Goal: Task Accomplishment & Management: Use online tool/utility

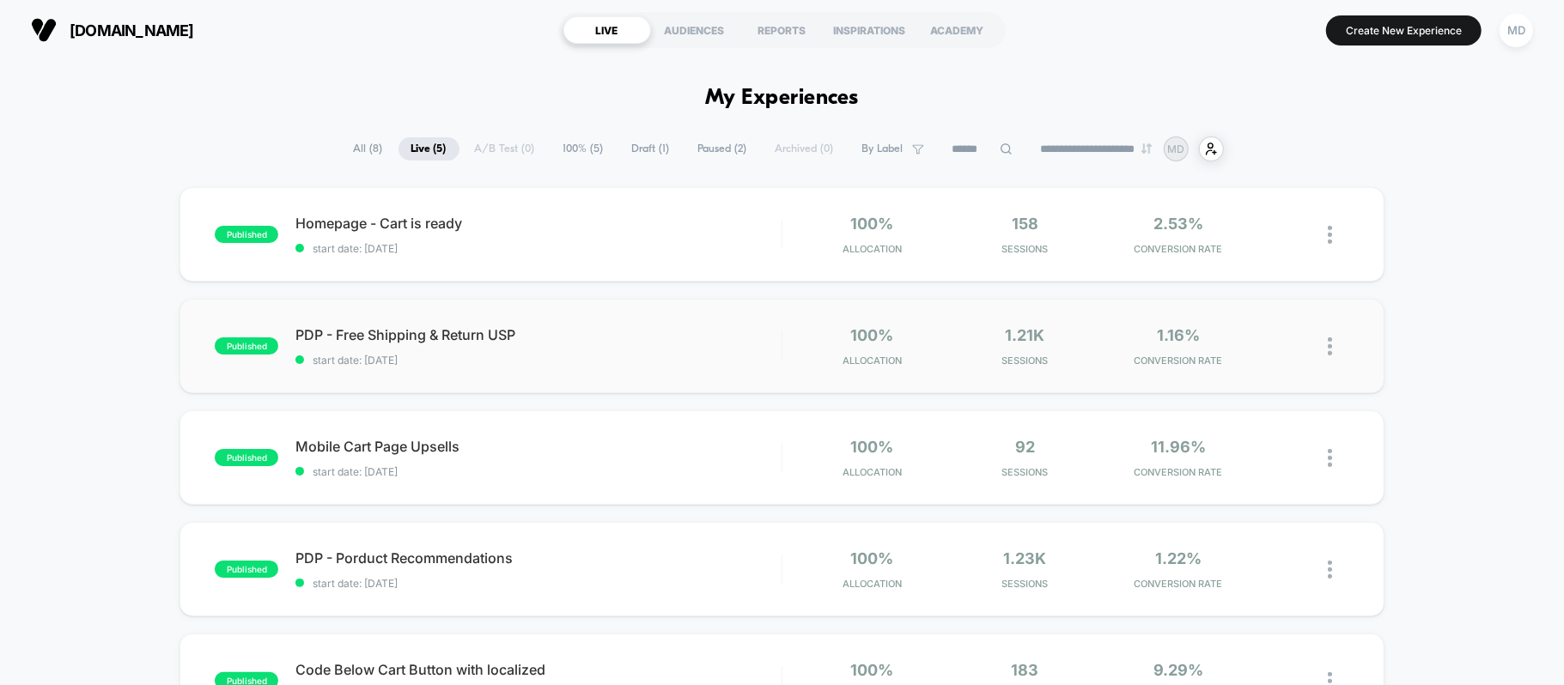
click at [915, 374] on div "published PDP - Free Shipping & Return USP start date: [DATE] 100% Allocation 1…" at bounding box center [781, 346] width 1204 height 94
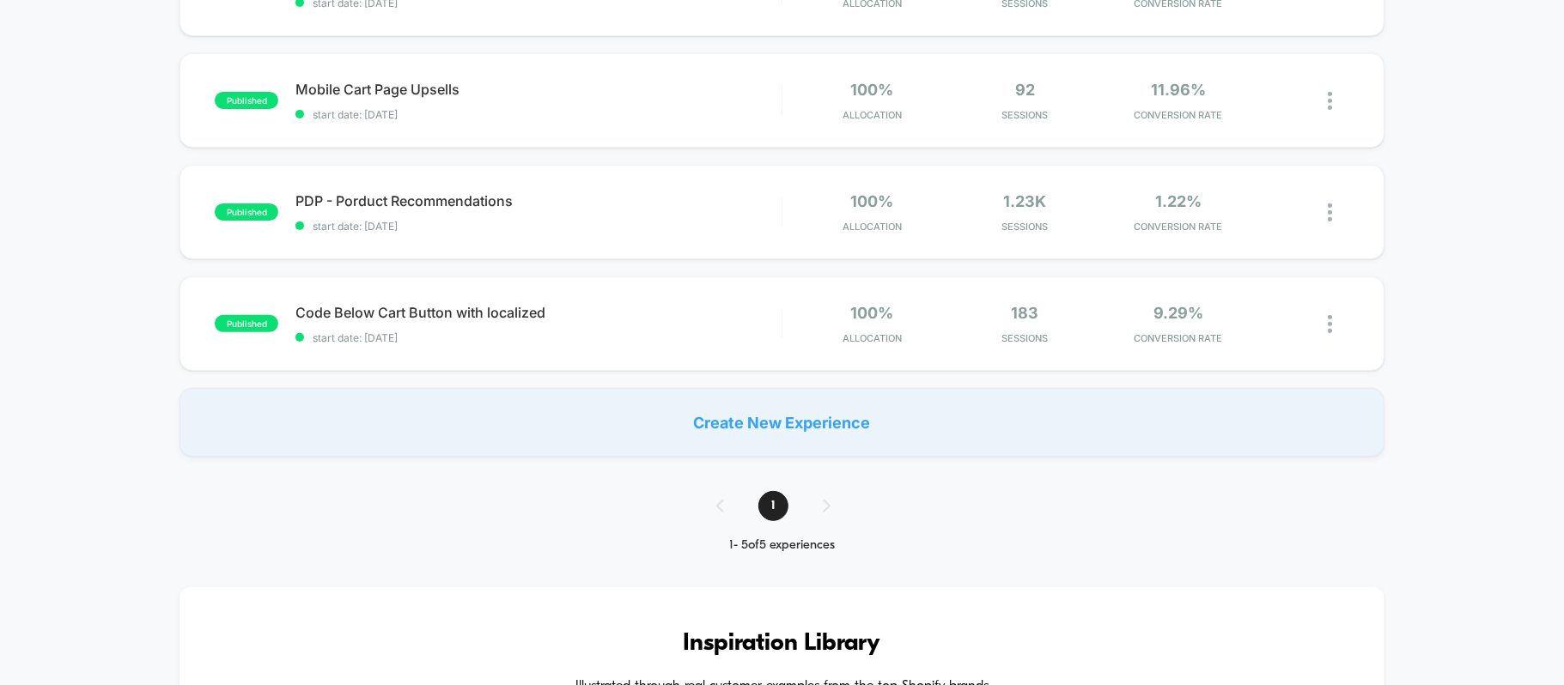
scroll to position [343, 0]
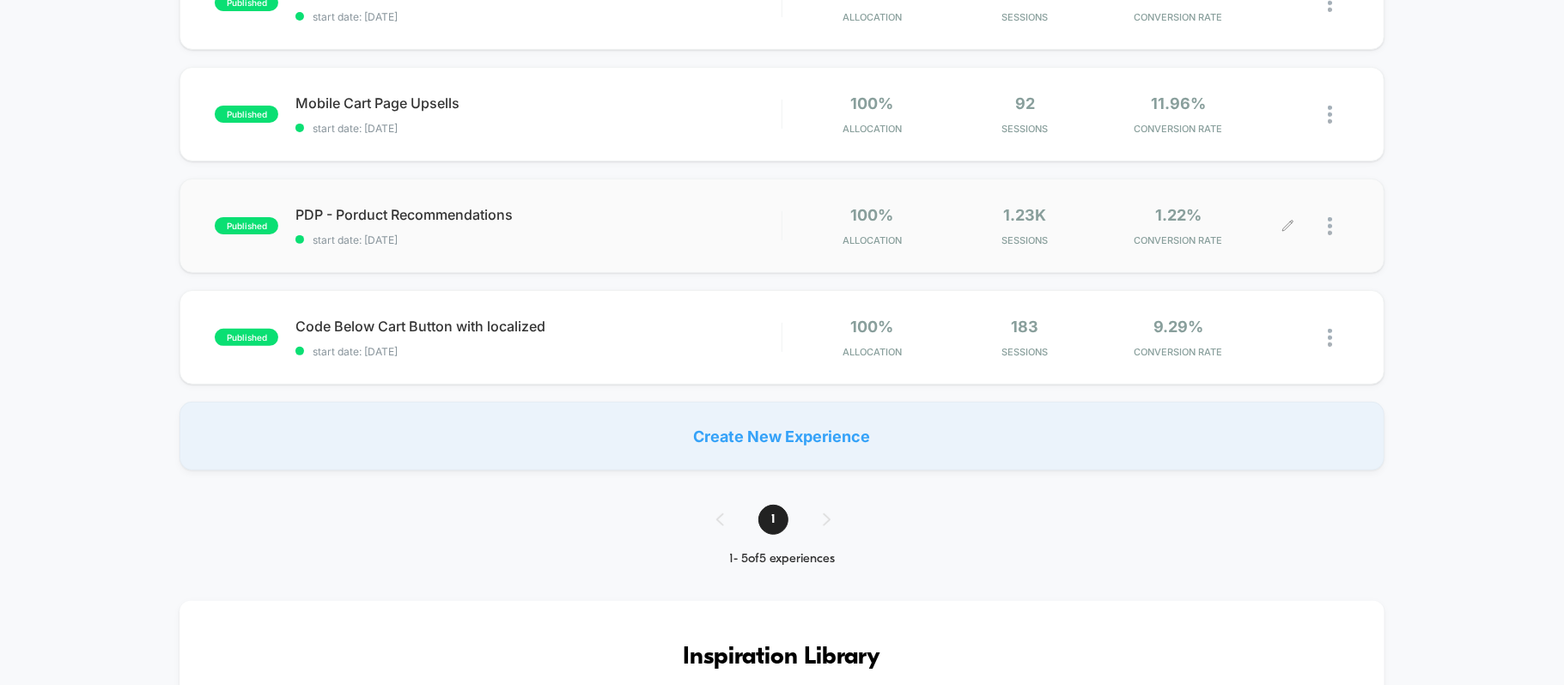
click at [1285, 228] on icon at bounding box center [1287, 226] width 10 height 10
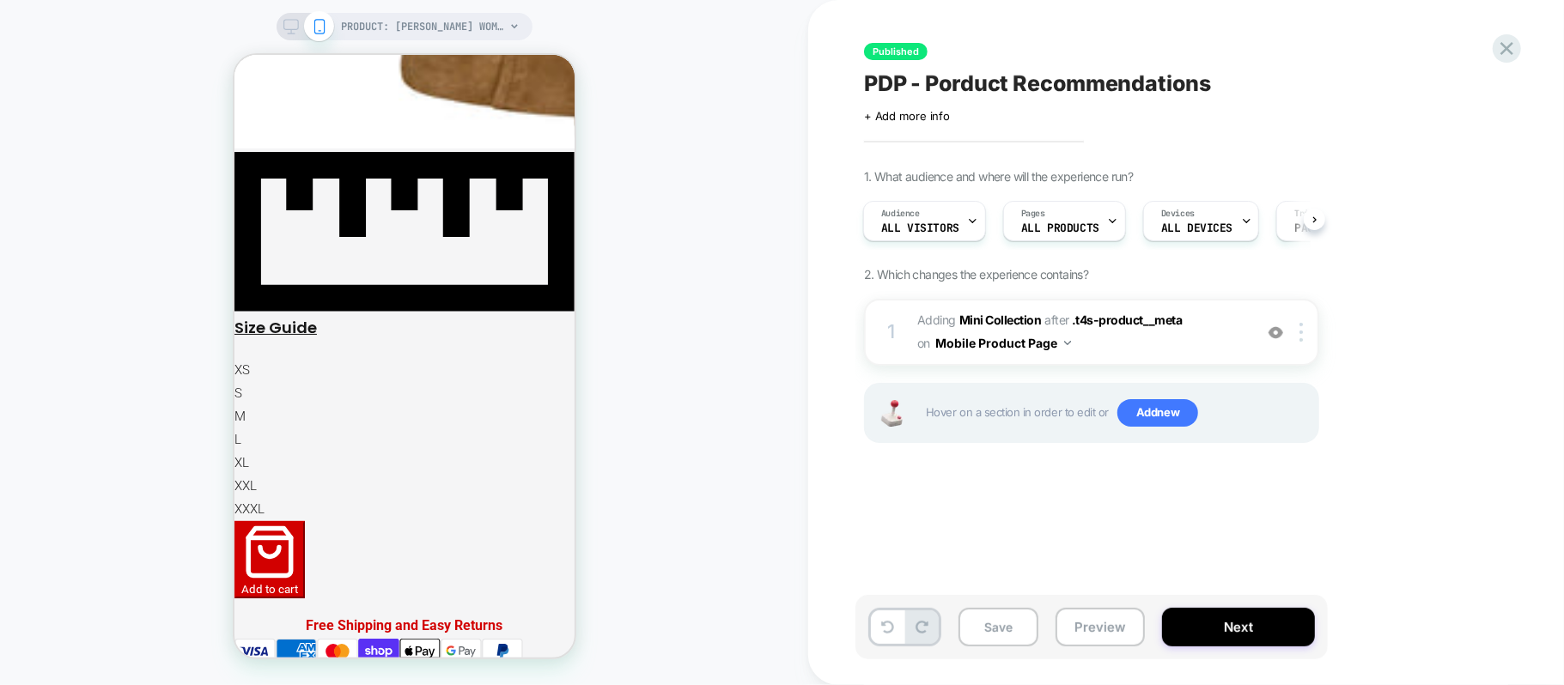
scroll to position [983, 0]
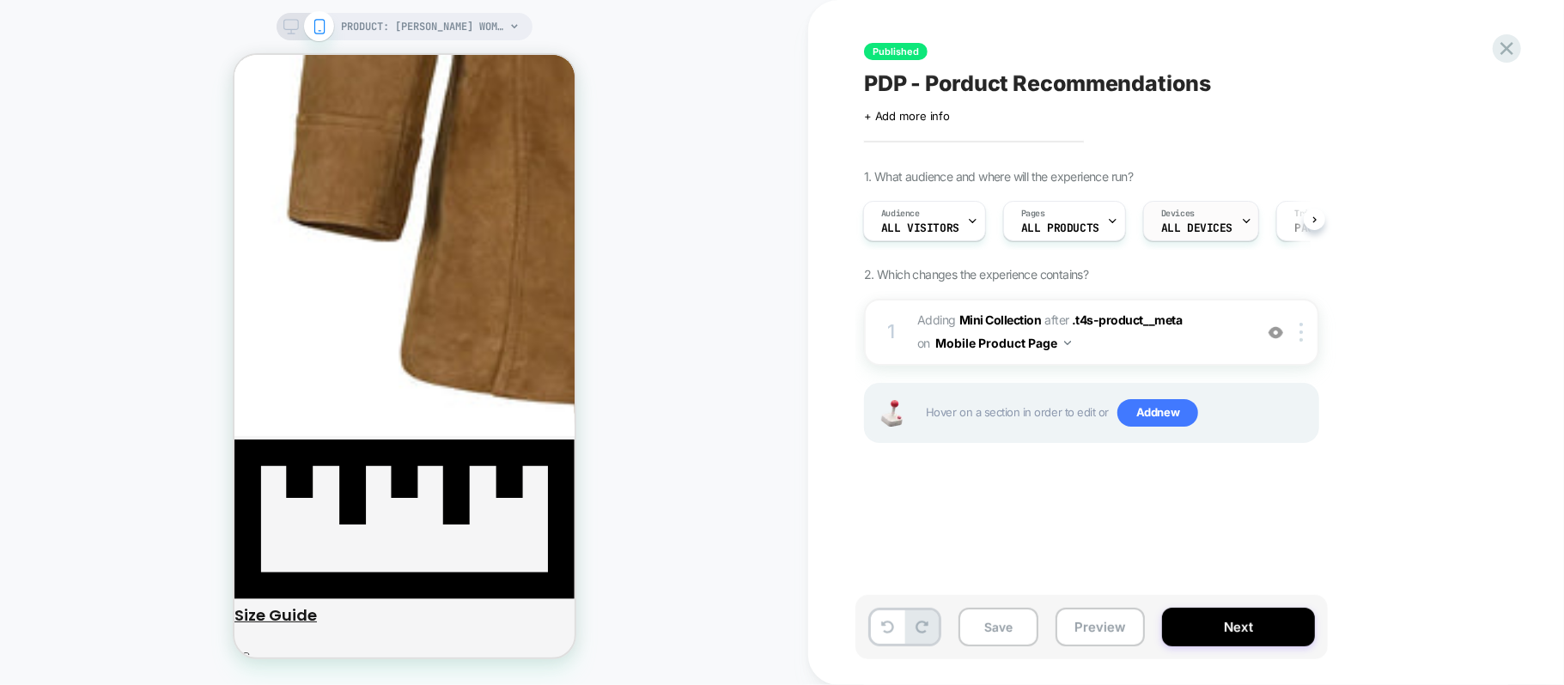
click at [1204, 213] on div "Devices ALL DEVICES" at bounding box center [1197, 221] width 106 height 39
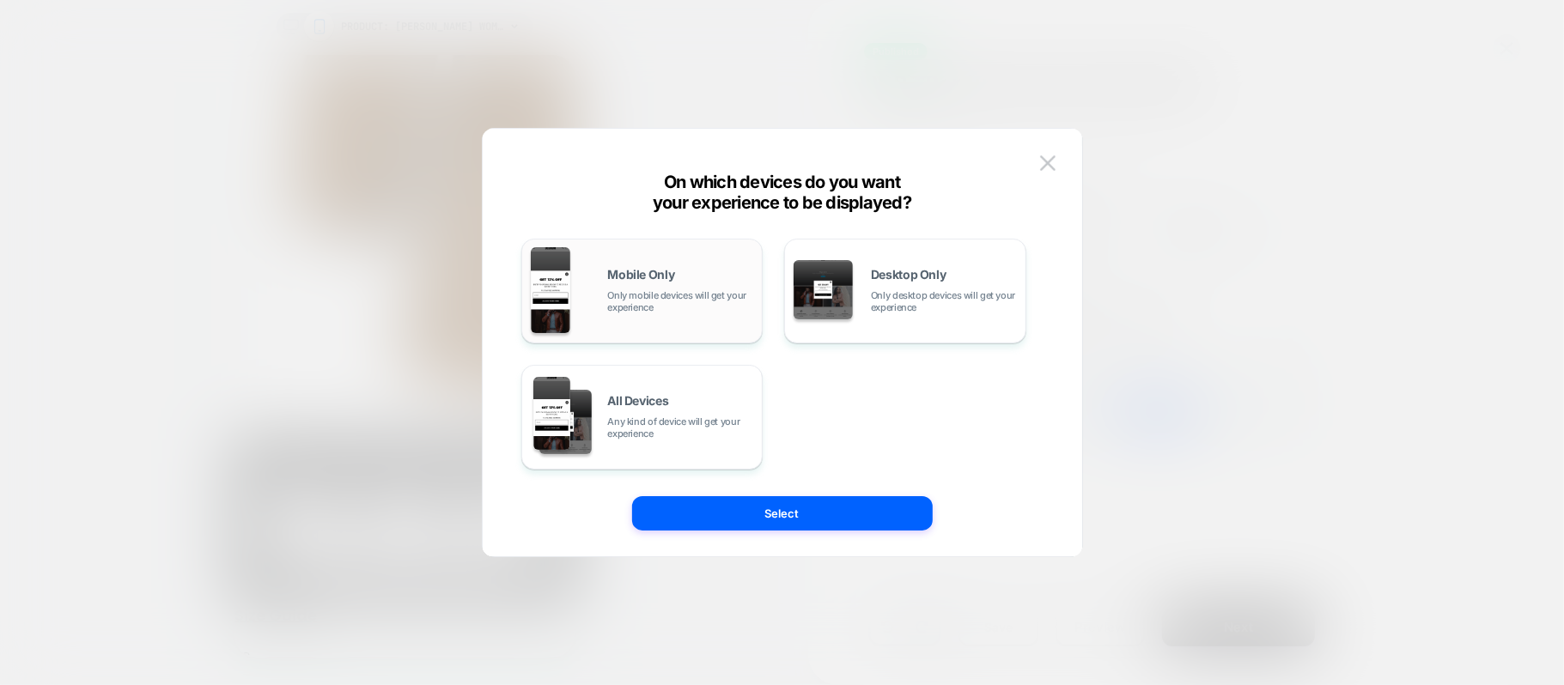
click at [714, 276] on div "Mobile Only Only mobile devices will get your experience" at bounding box center [681, 291] width 146 height 45
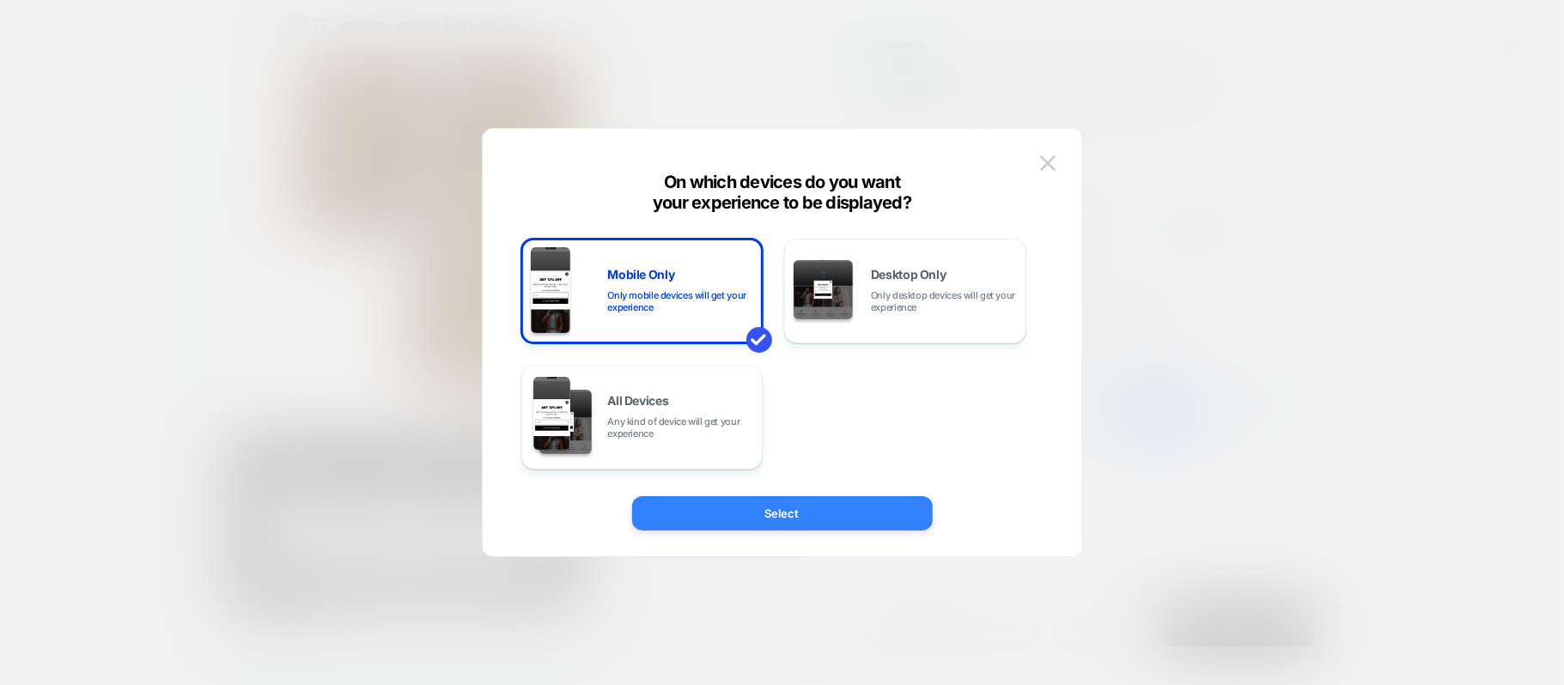
click at [746, 505] on button "Select" at bounding box center [782, 513] width 301 height 34
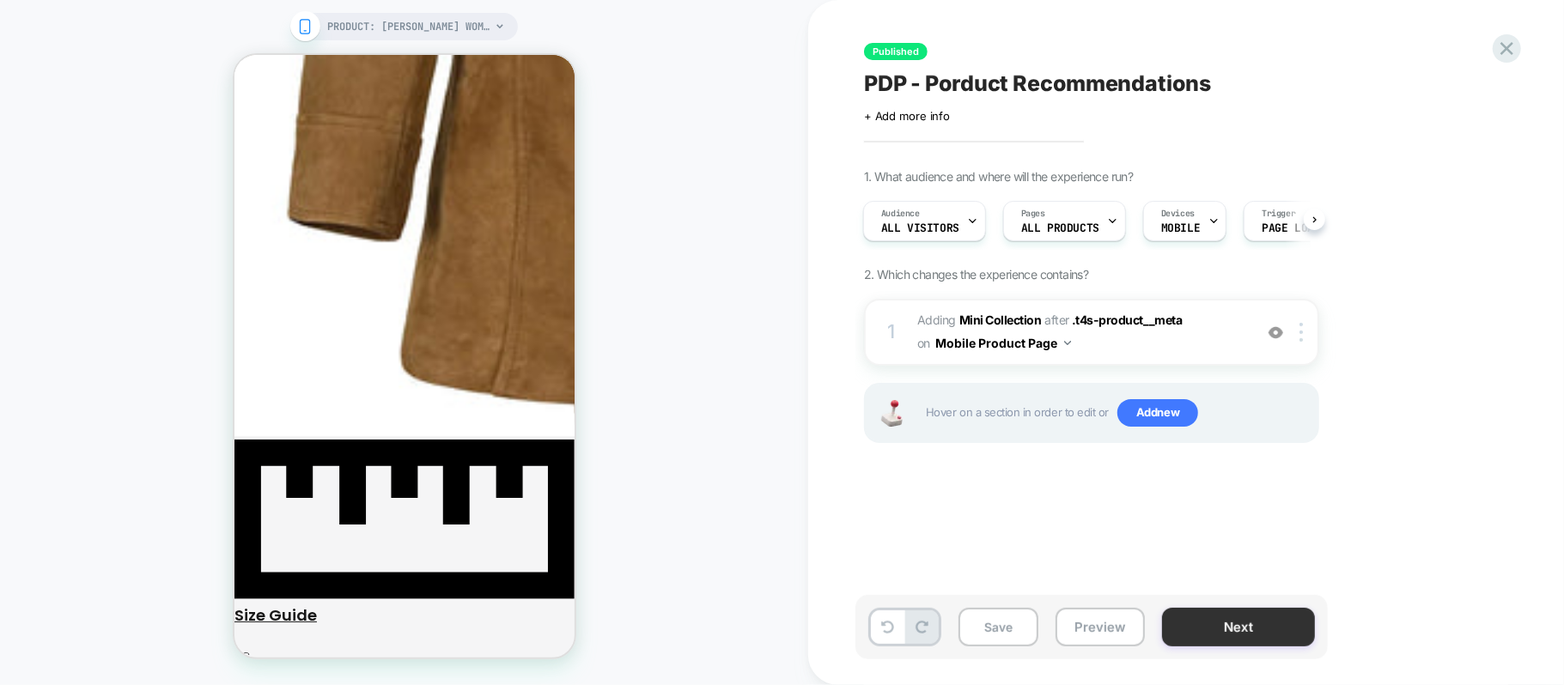
click at [1237, 625] on button "Next" at bounding box center [1238, 627] width 153 height 39
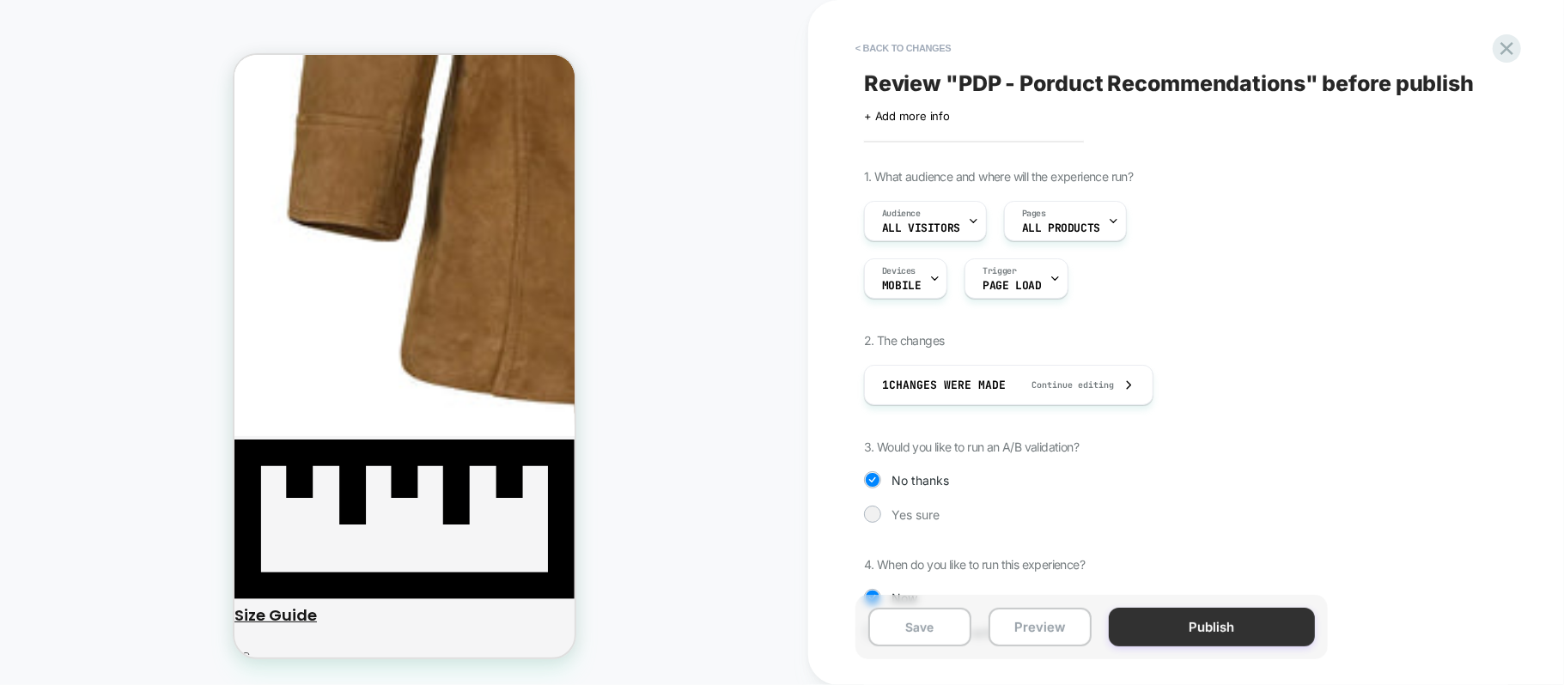
click at [1248, 634] on button "Publish" at bounding box center [1212, 627] width 206 height 39
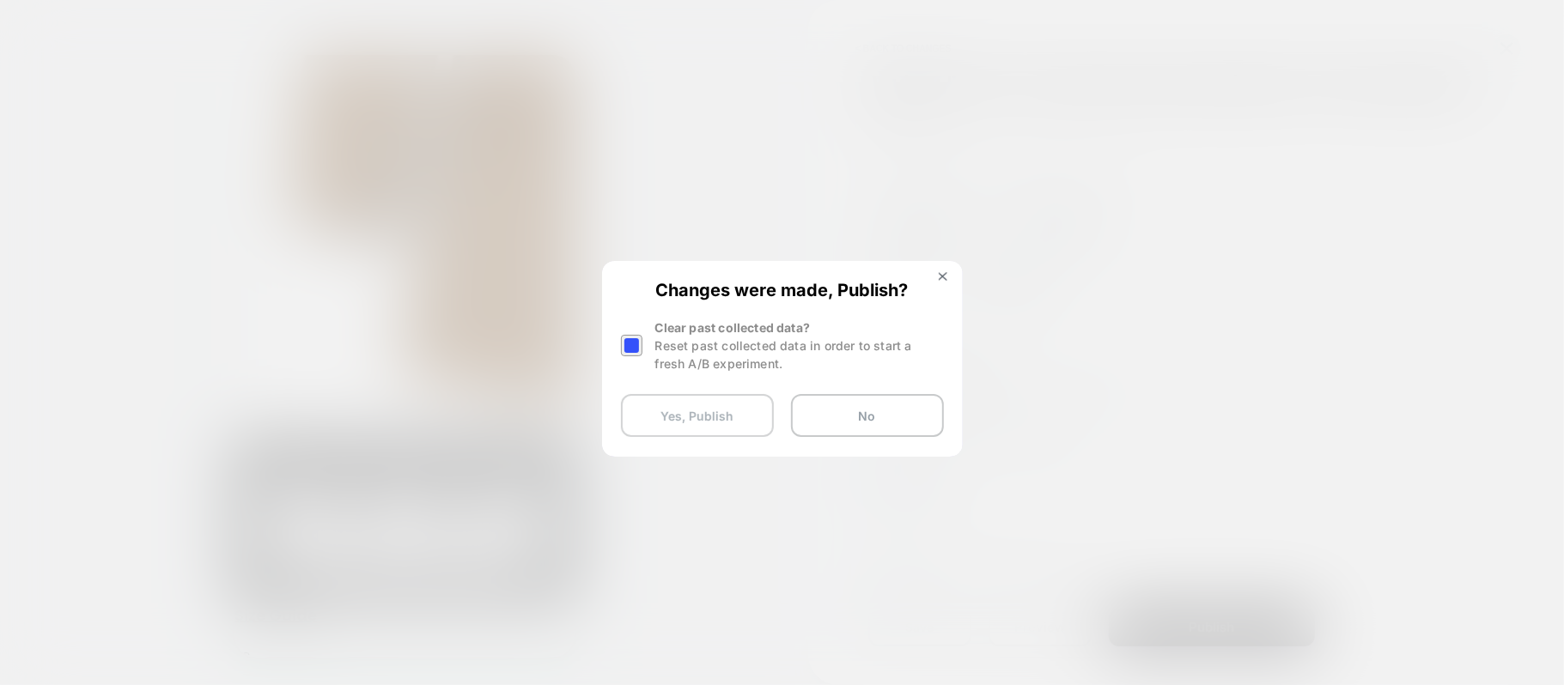
click at [732, 417] on button "Yes, Publish" at bounding box center [697, 415] width 153 height 43
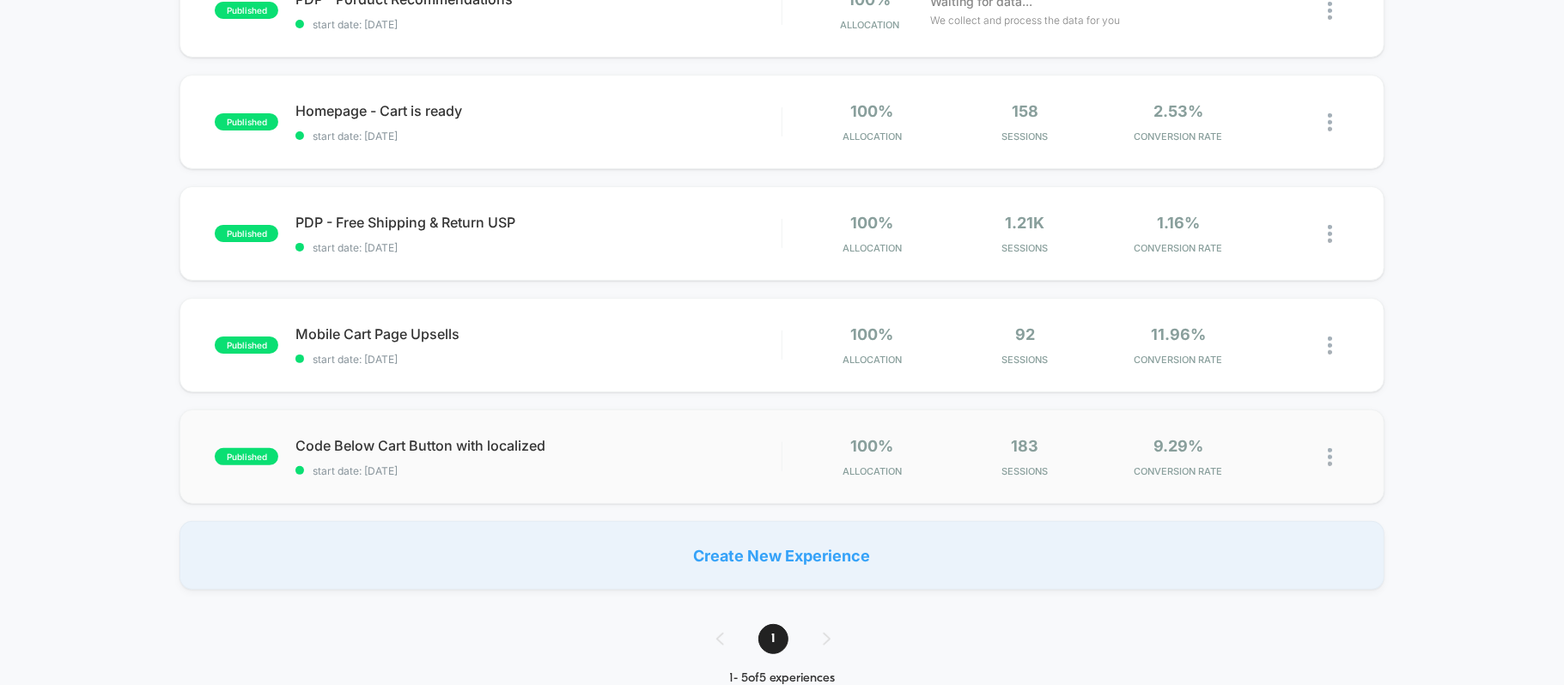
scroll to position [114, 0]
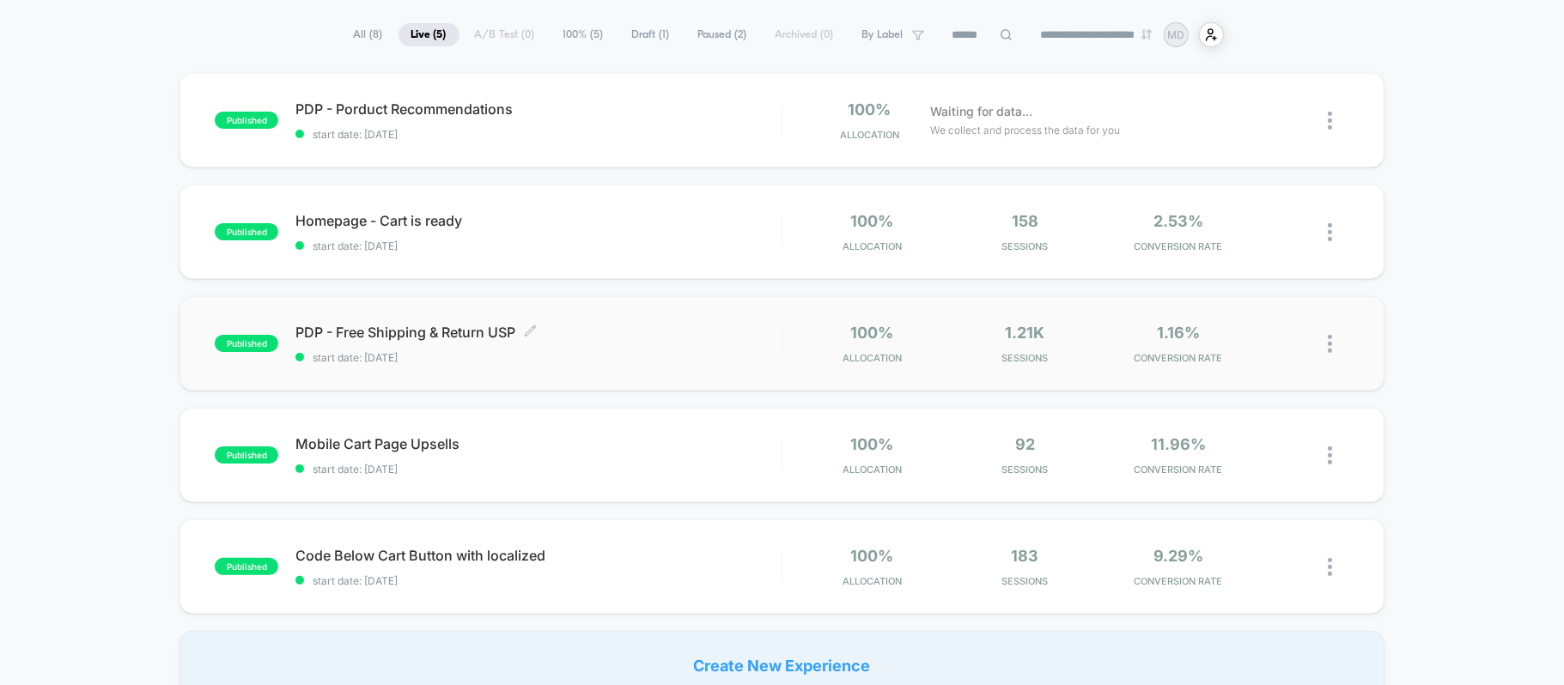
click at [416, 328] on span "PDP - Free Shipping & Return USP Click to edit experience details" at bounding box center [537, 332] width 485 height 17
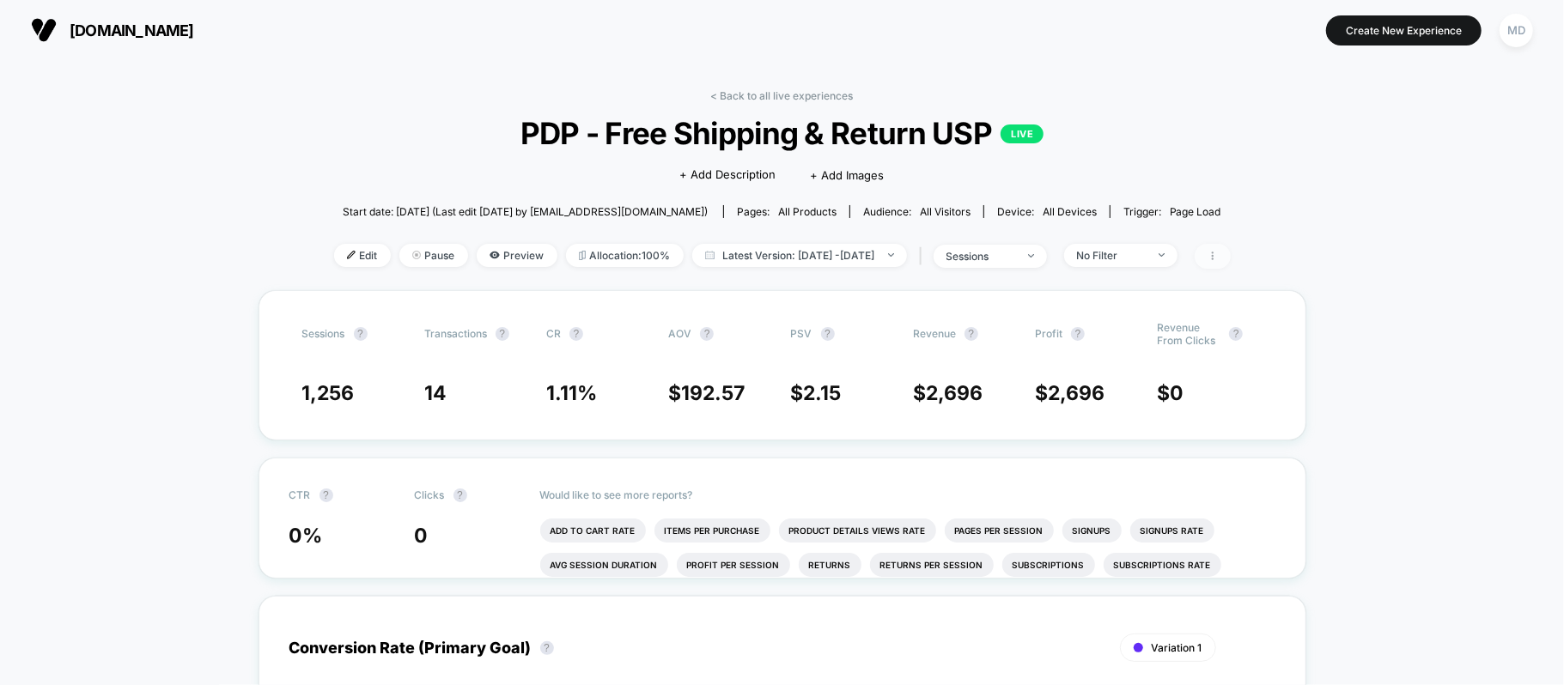
click at [1231, 252] on span at bounding box center [1212, 256] width 36 height 25
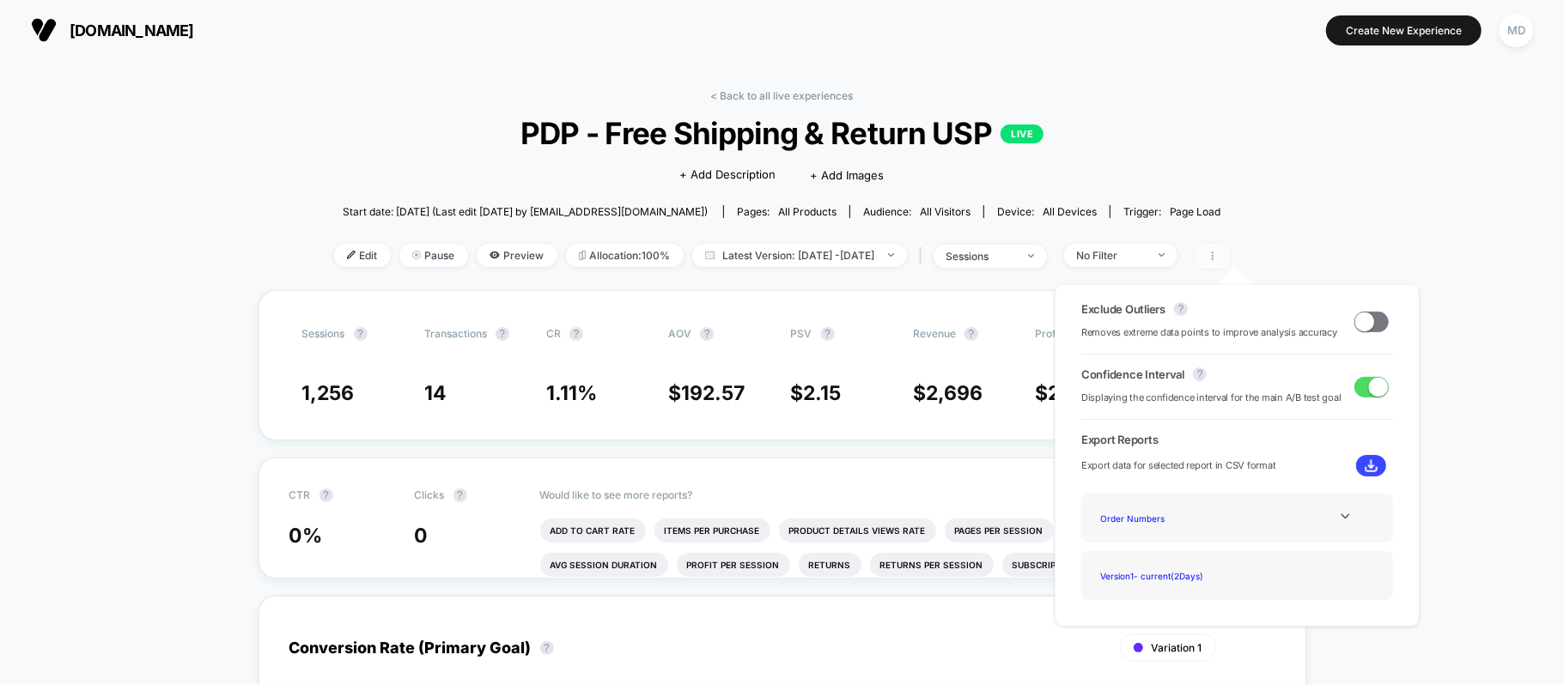
click at [1231, 252] on span at bounding box center [1212, 256] width 36 height 25
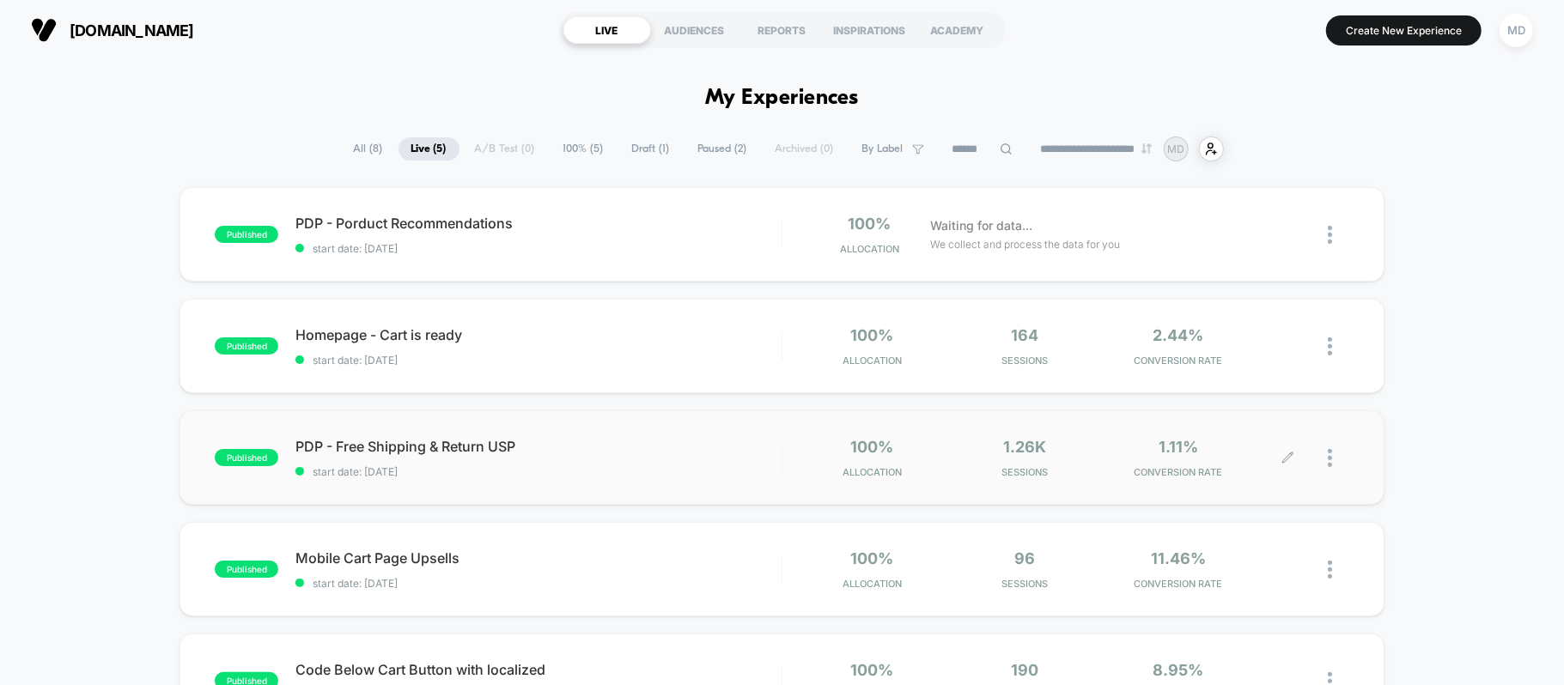
click at [1334, 450] on div at bounding box center [1338, 458] width 21 height 40
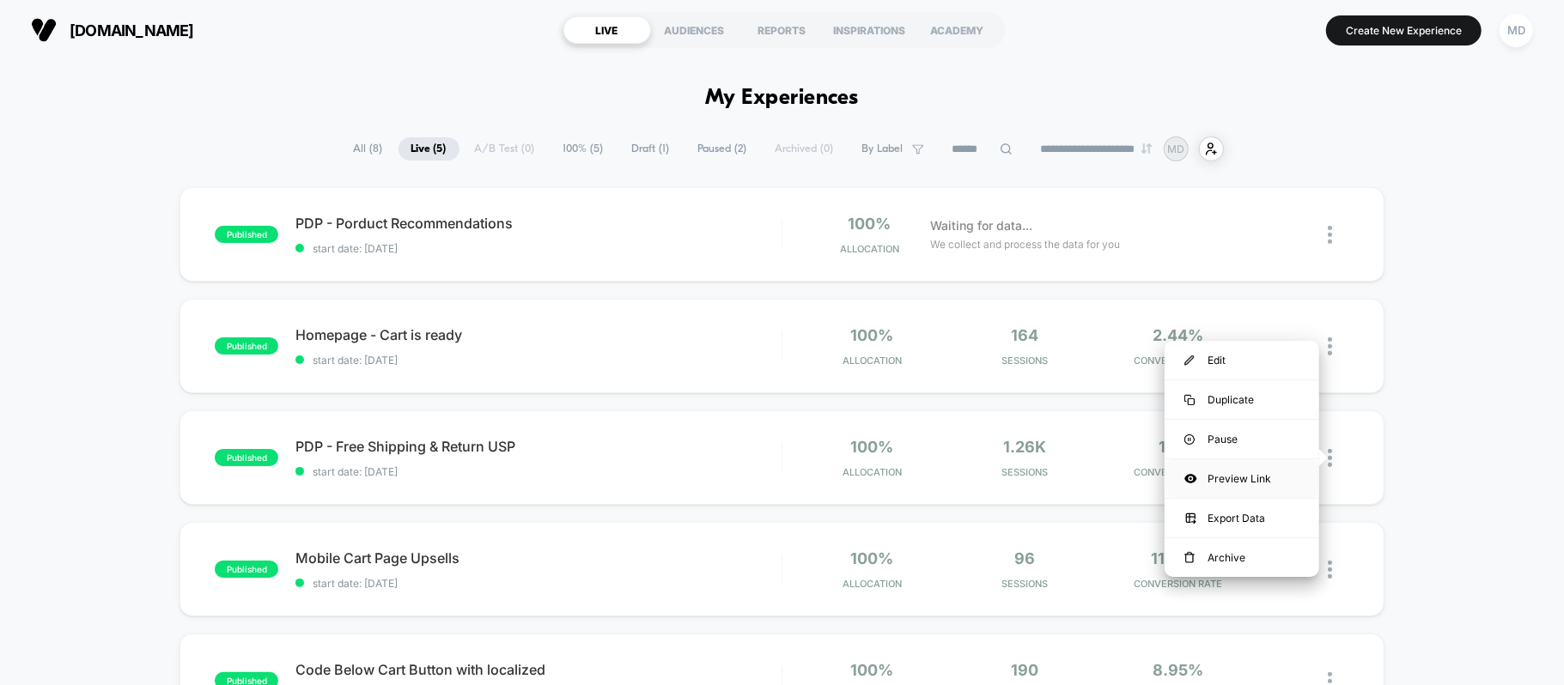
click at [1237, 475] on div "Preview Link" at bounding box center [1241, 478] width 155 height 39
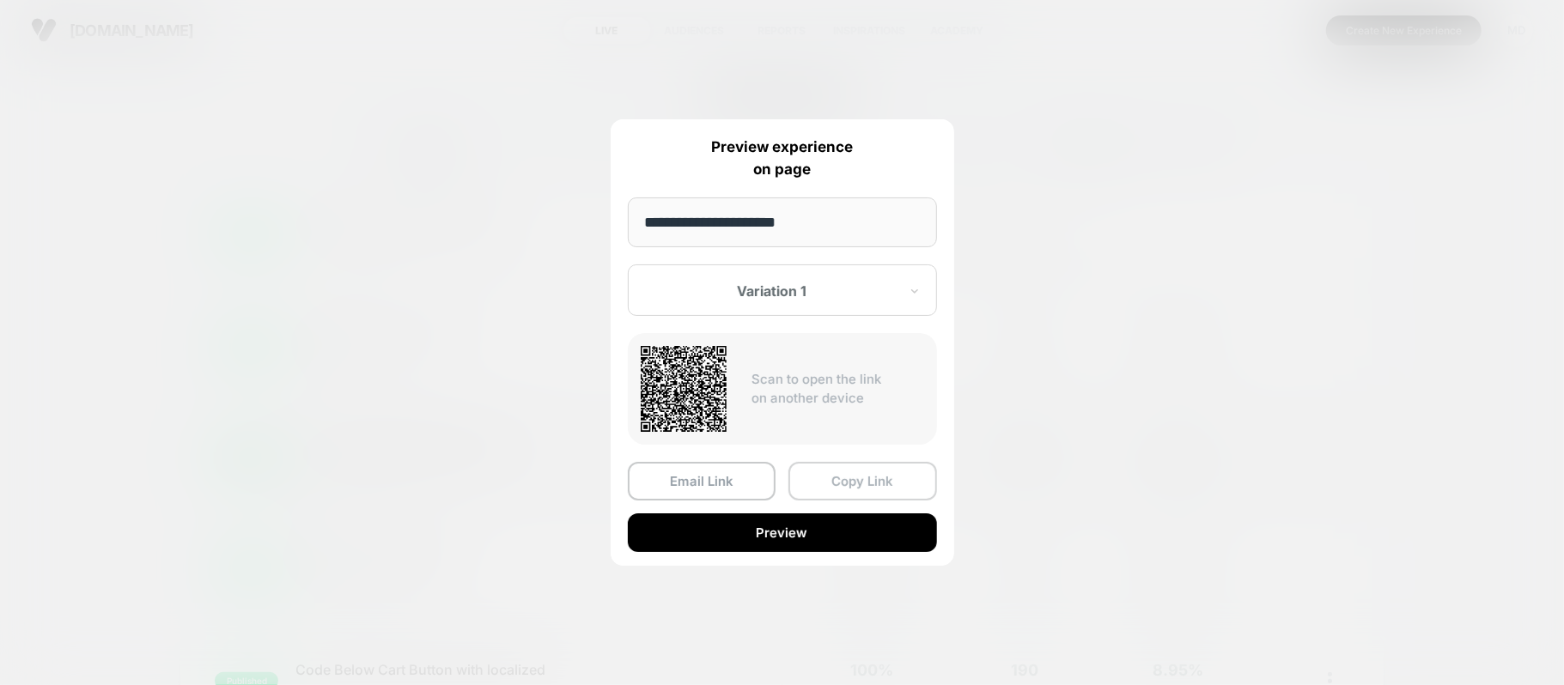
click at [842, 475] on button "Copy Link" at bounding box center [862, 481] width 149 height 39
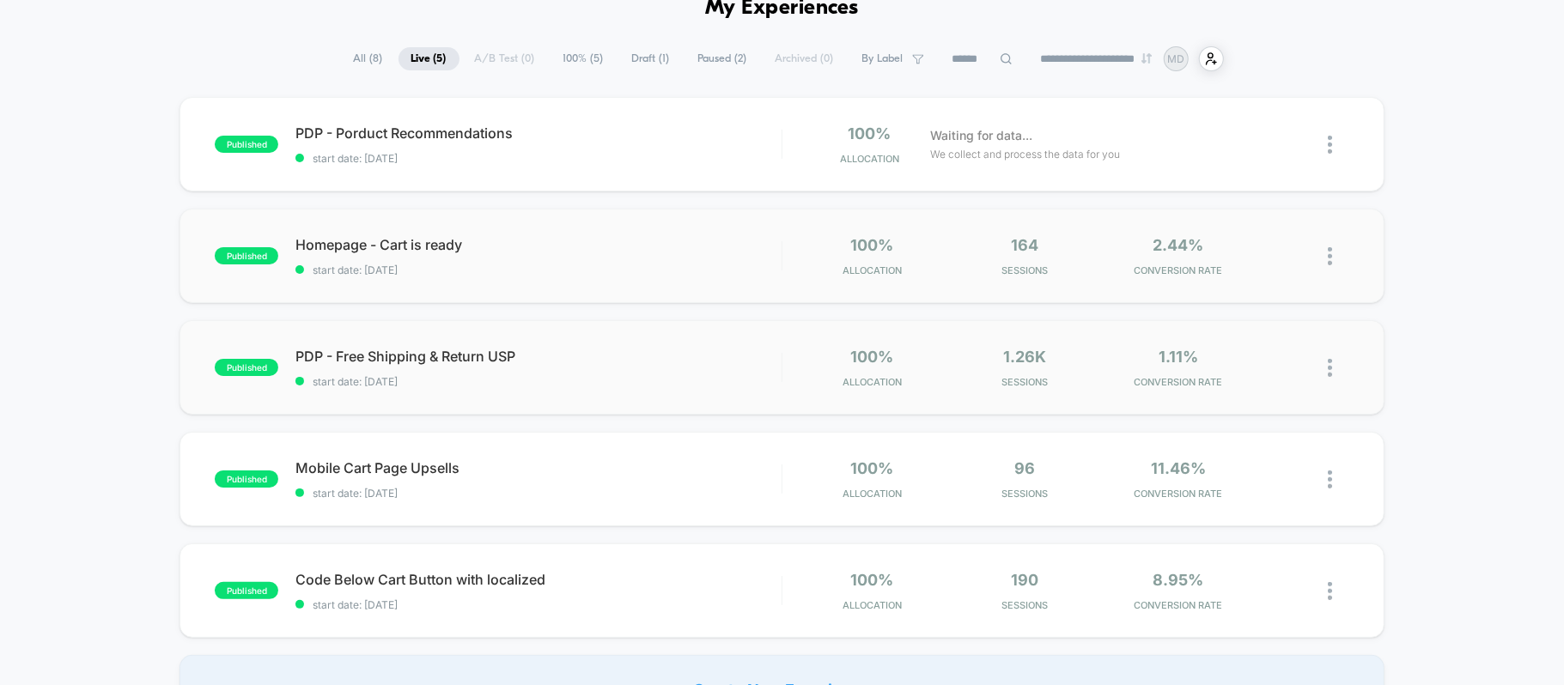
scroll to position [228, 0]
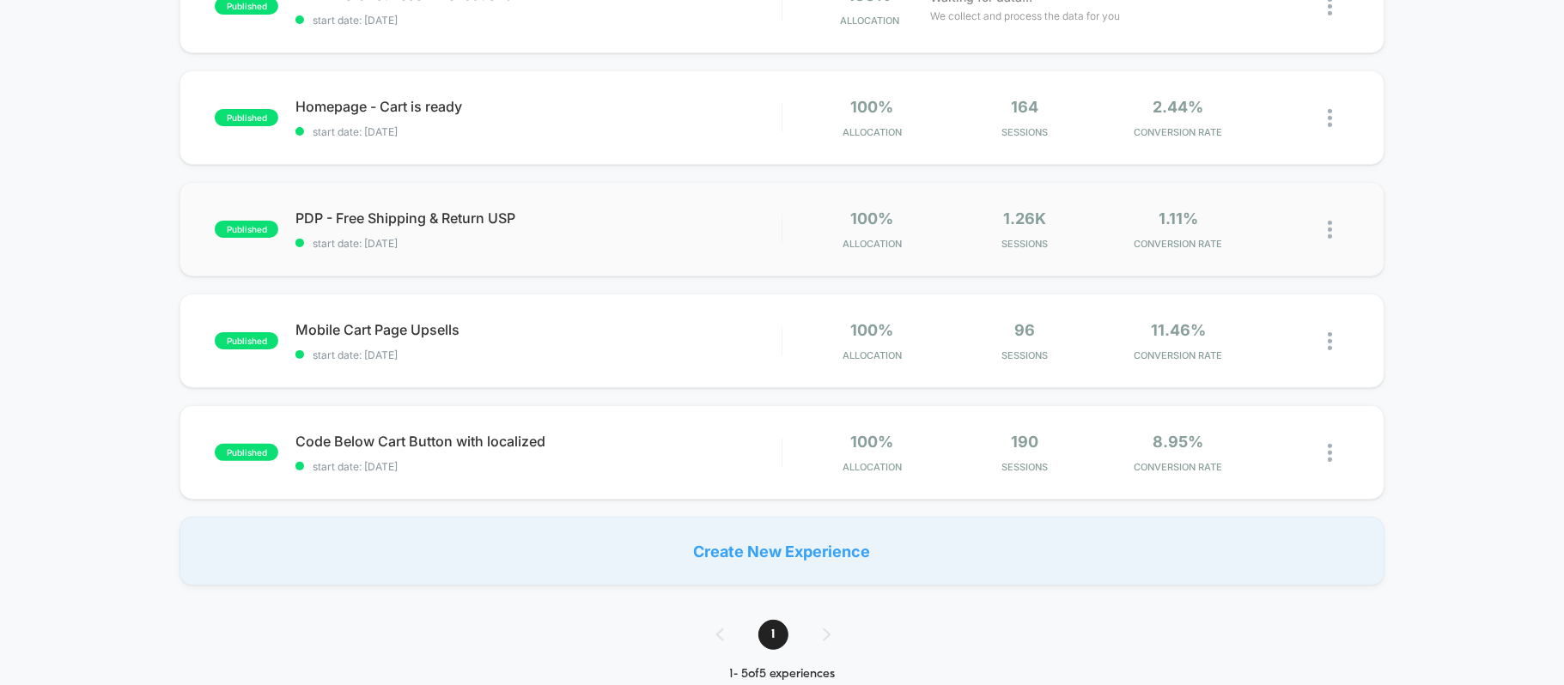
click at [1329, 231] on img at bounding box center [1330, 230] width 4 height 18
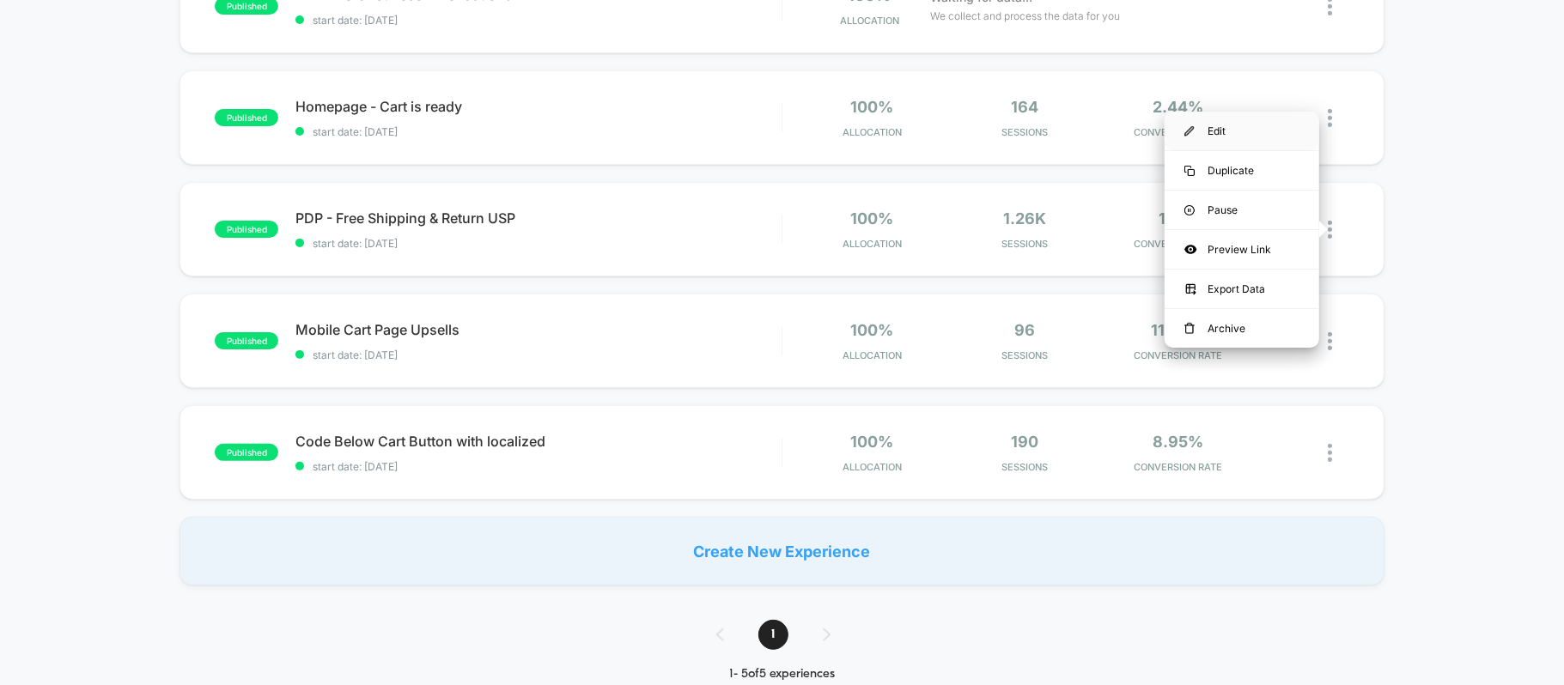
click at [1224, 131] on div "Edit" at bounding box center [1241, 131] width 155 height 39
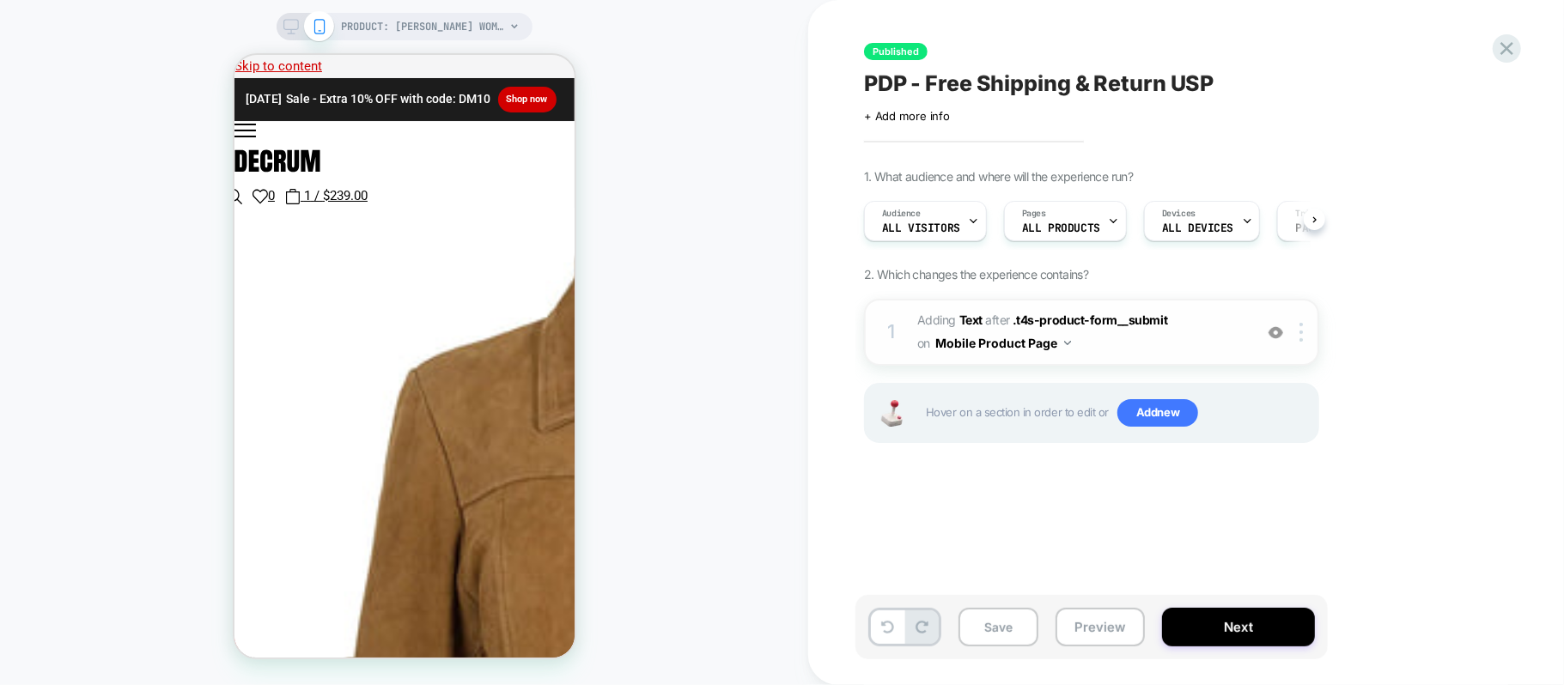
scroll to position [0, 1]
click at [1300, 334] on img at bounding box center [1300, 332] width 3 height 19
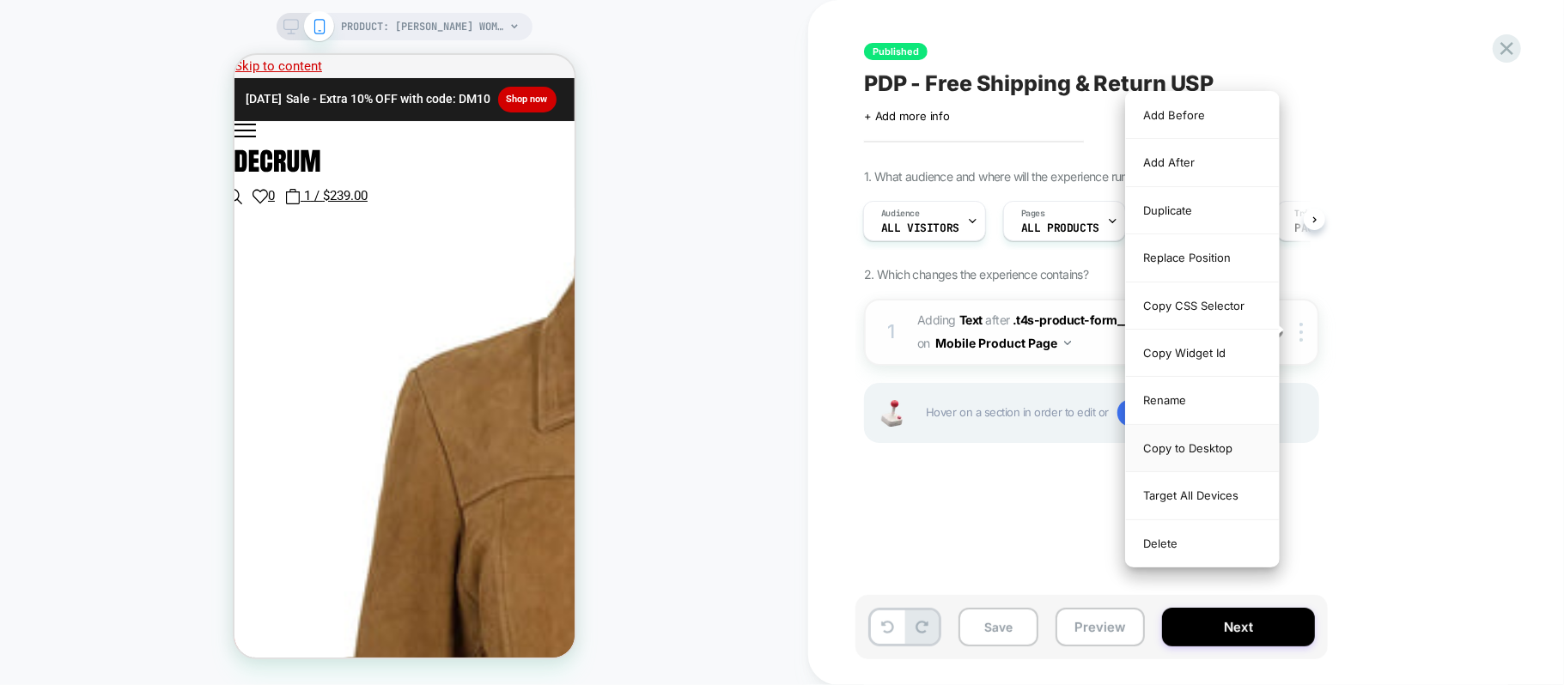
click at [1204, 455] on div "Copy to Desktop" at bounding box center [1202, 448] width 153 height 47
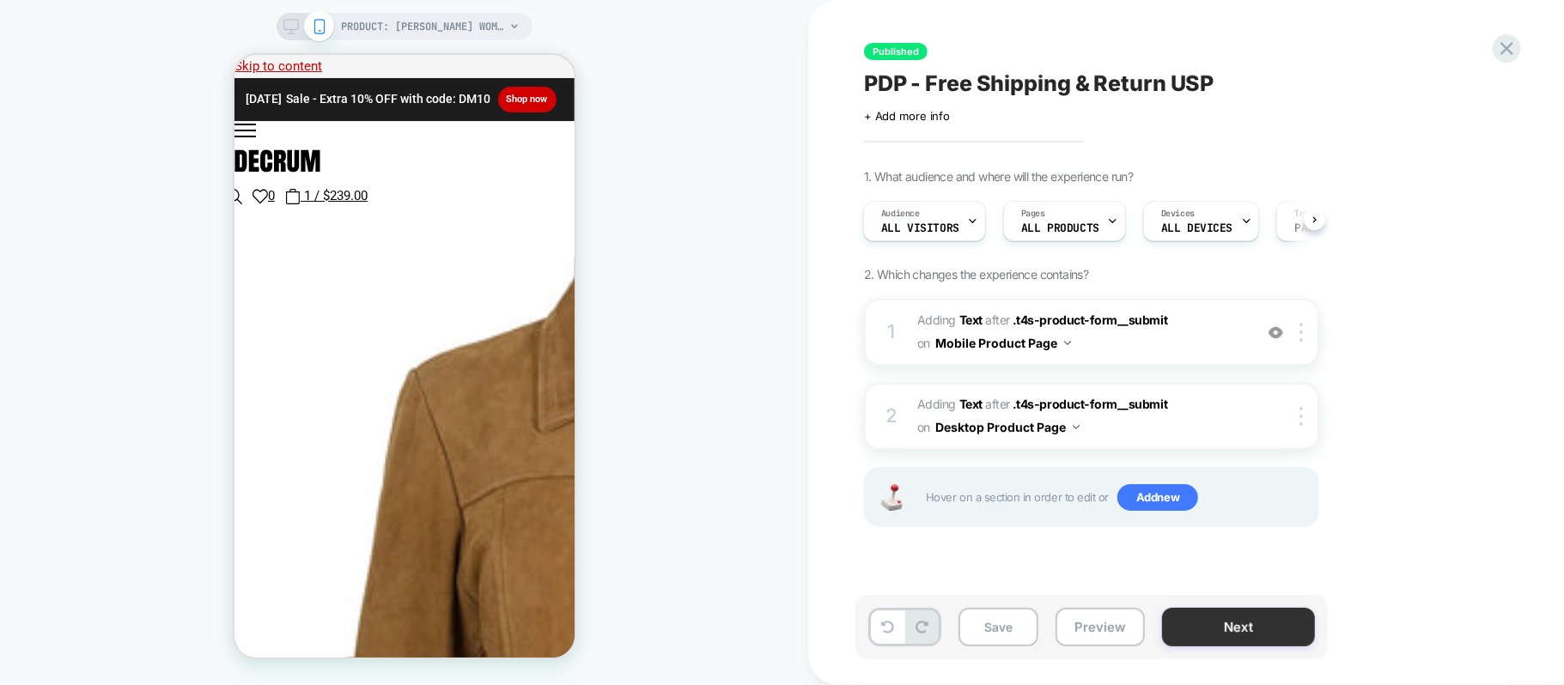
click at [1201, 619] on button "Next" at bounding box center [1238, 627] width 153 height 39
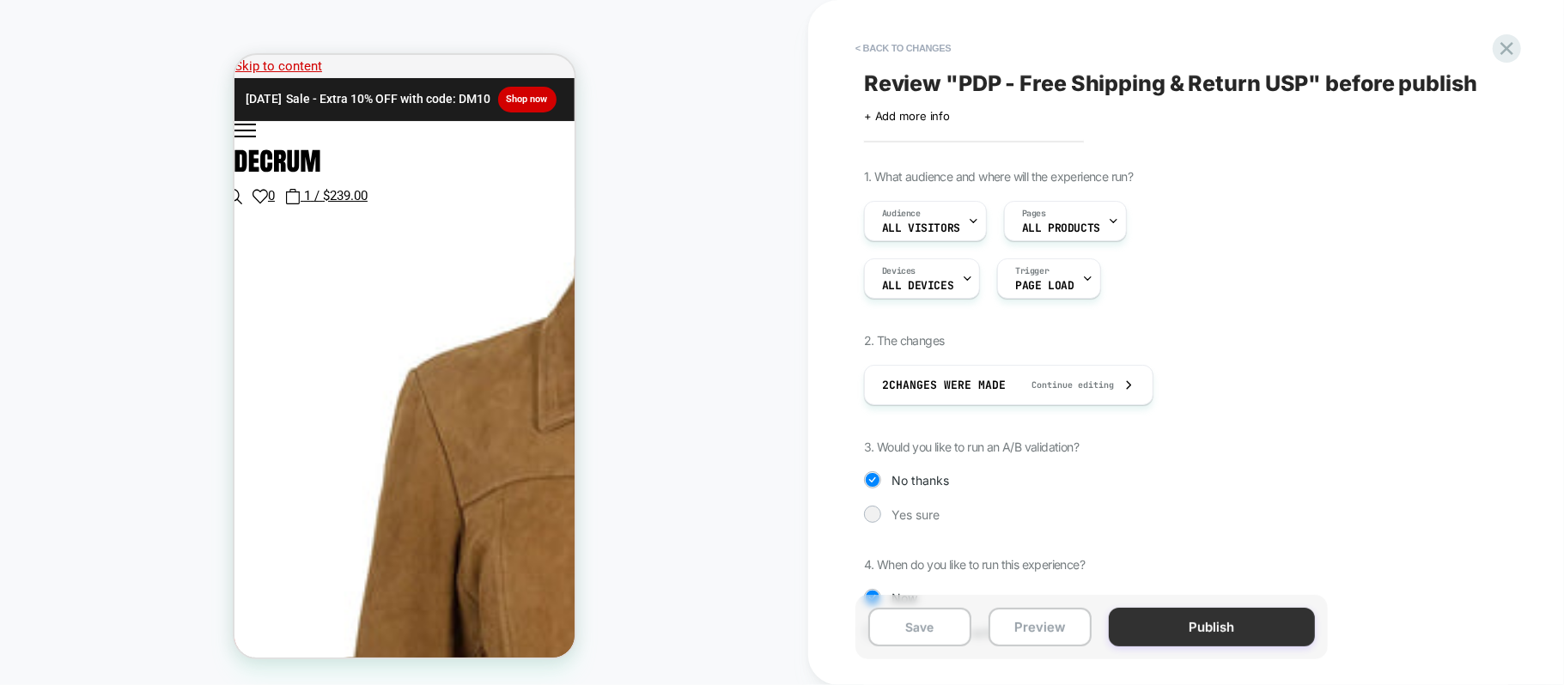
click at [1190, 634] on button "Publish" at bounding box center [1212, 627] width 206 height 39
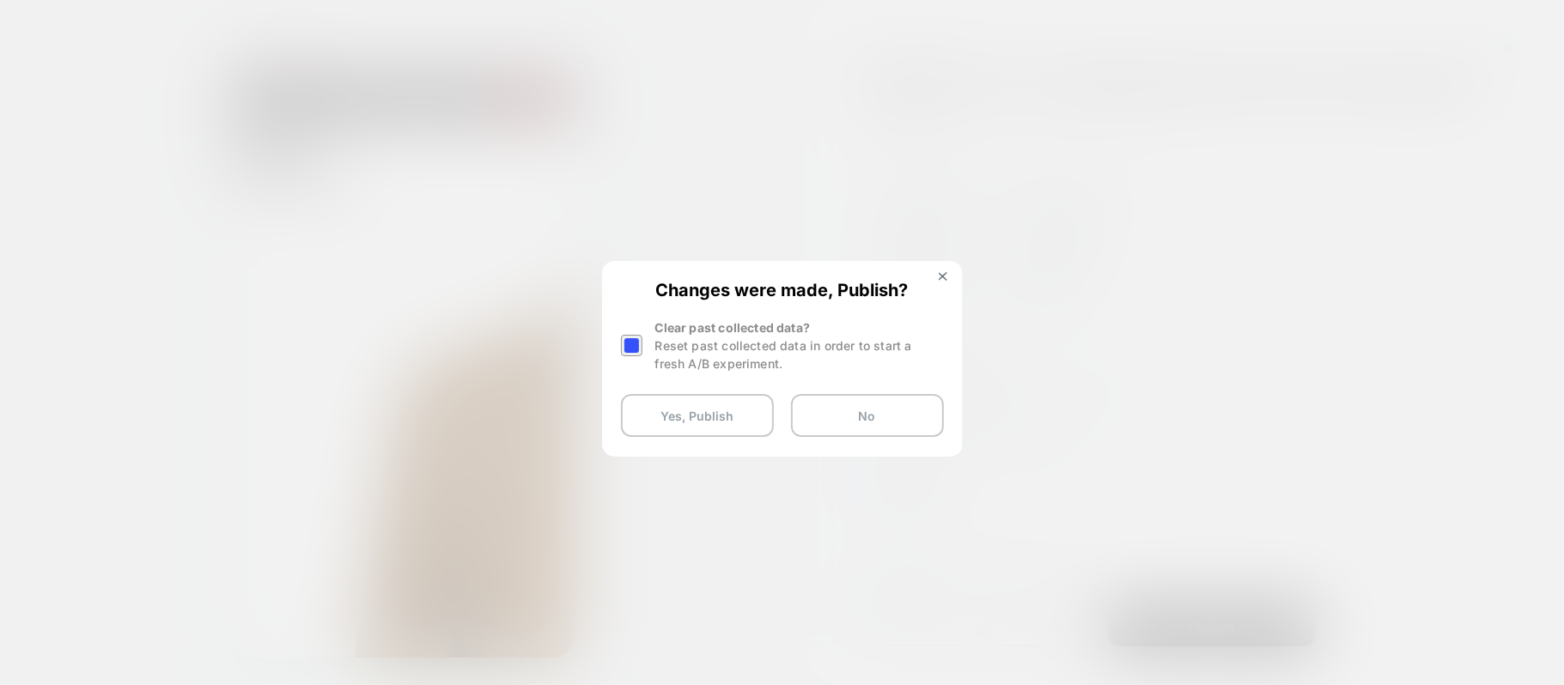
click at [637, 344] on div at bounding box center [631, 345] width 21 height 21
click at [677, 402] on button "Yes, Publish" at bounding box center [697, 415] width 153 height 43
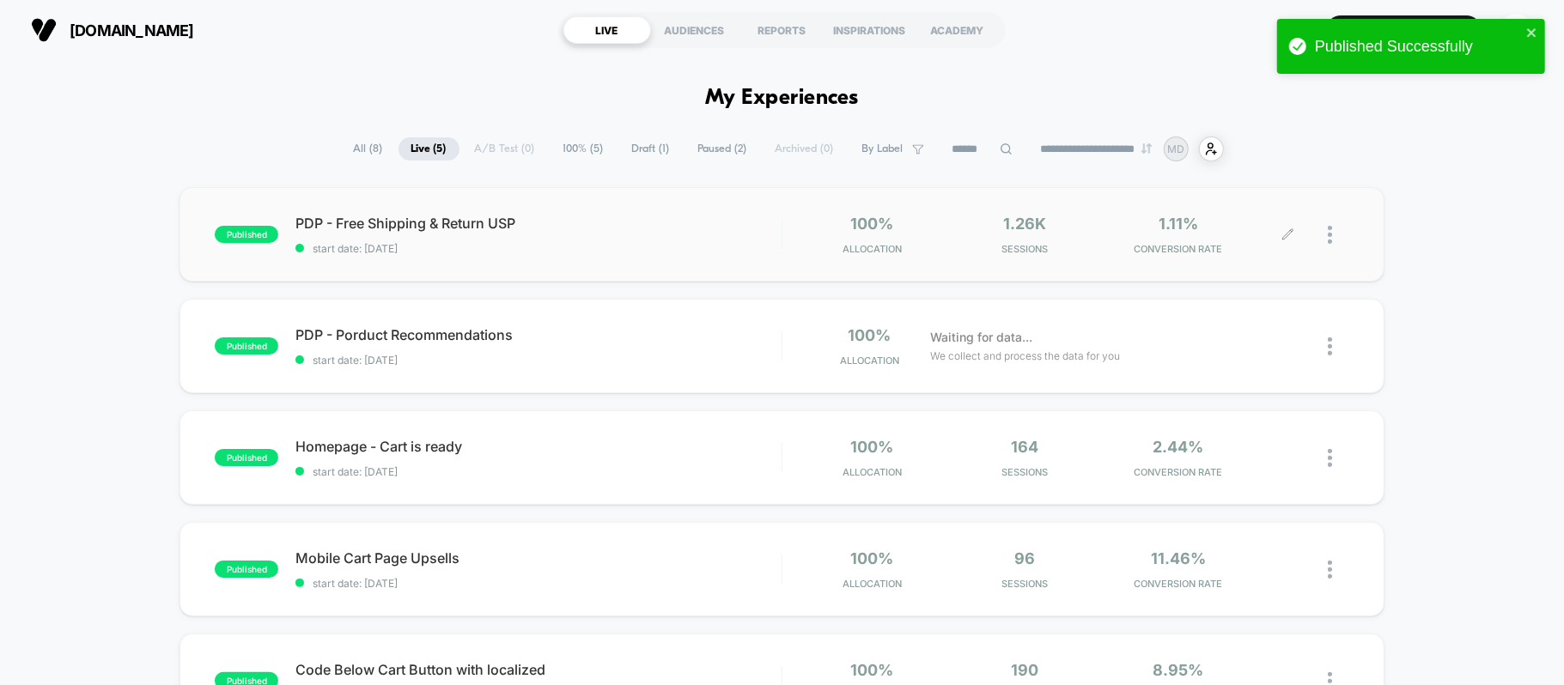
click at [1286, 238] on icon at bounding box center [1287, 234] width 10 height 10
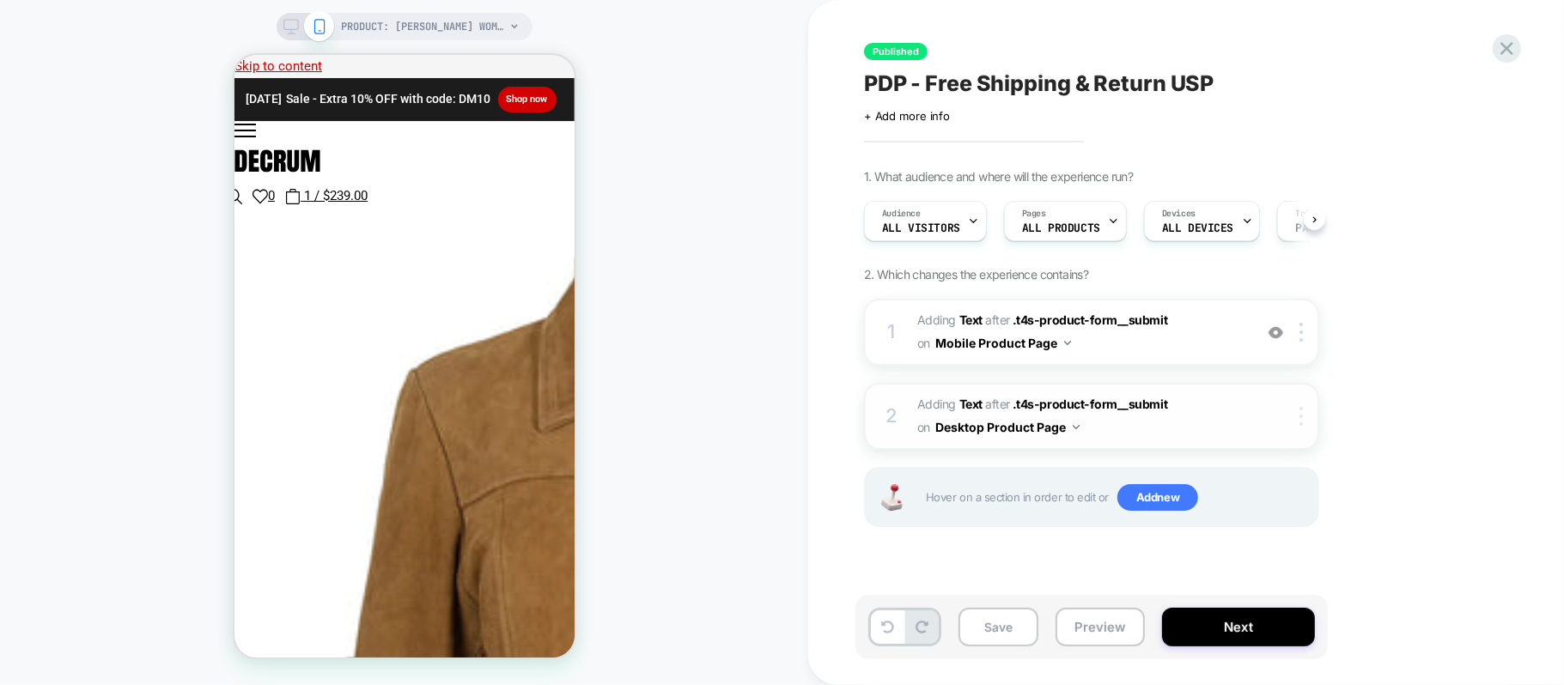
scroll to position [0, 1]
click at [1298, 410] on div at bounding box center [1304, 416] width 28 height 19
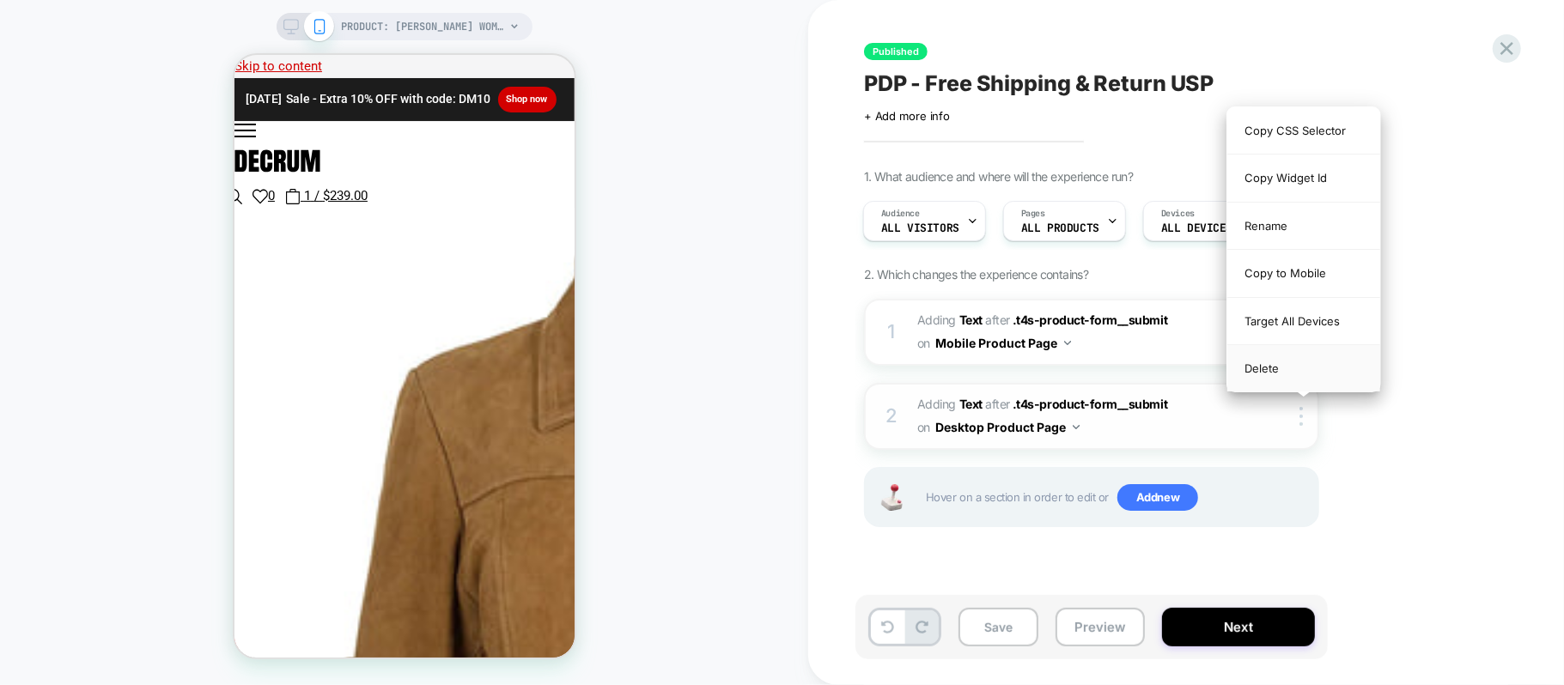
click at [1288, 369] on div "Delete" at bounding box center [1303, 368] width 153 height 46
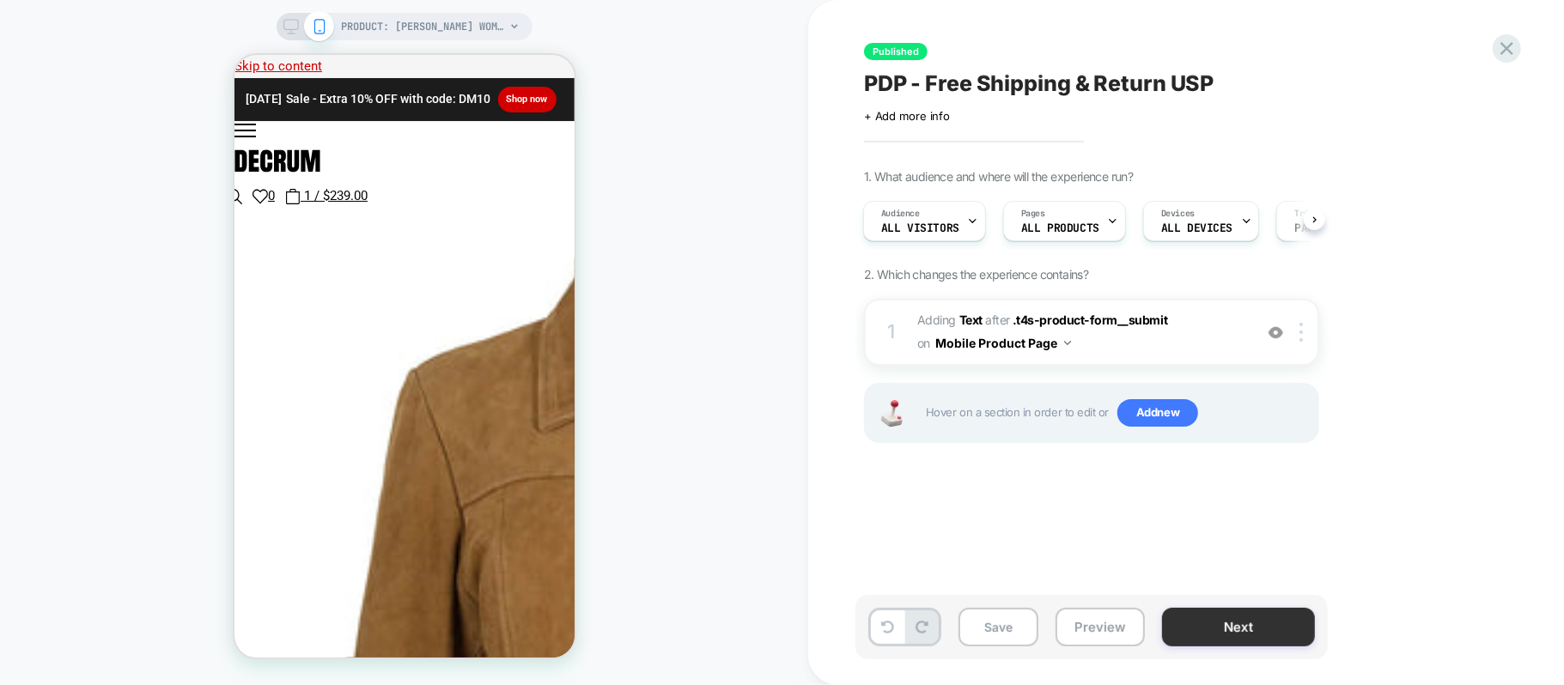
click at [1273, 623] on button "Next" at bounding box center [1238, 627] width 153 height 39
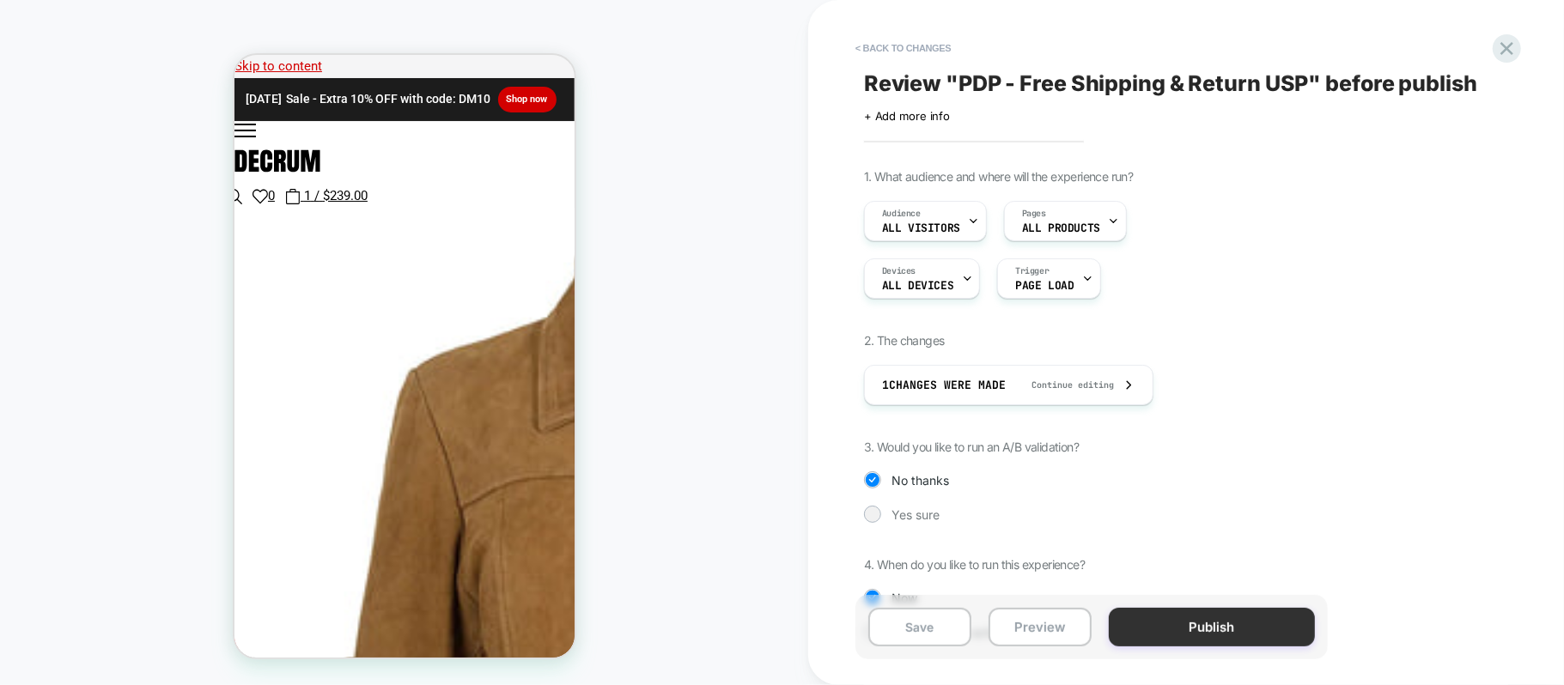
click at [1220, 626] on button "Publish" at bounding box center [1212, 627] width 206 height 39
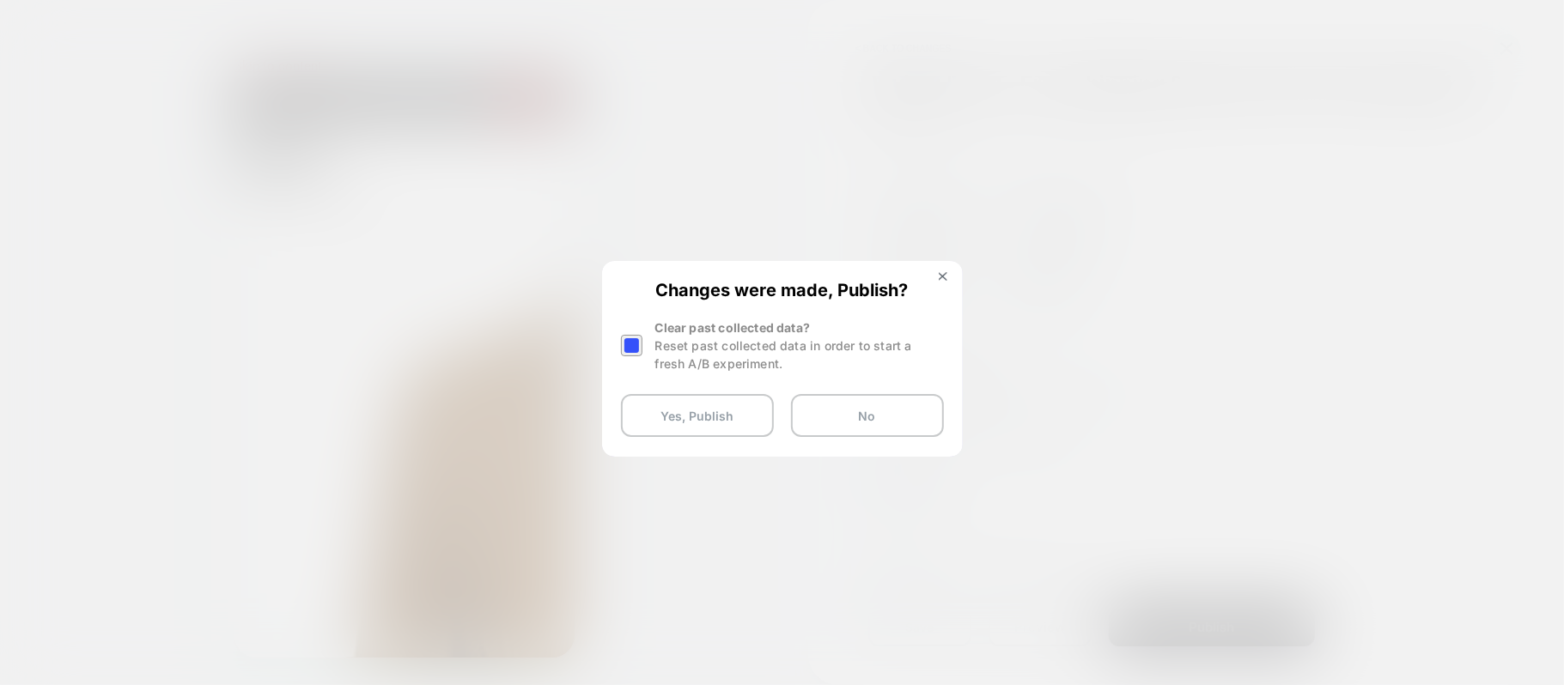
click at [666, 343] on div "Reset past collected data in order to start a fresh A/B experiment." at bounding box center [799, 355] width 289 height 36
click at [637, 344] on div at bounding box center [631, 345] width 21 height 21
click at [678, 414] on button "Yes, Publish" at bounding box center [697, 415] width 153 height 43
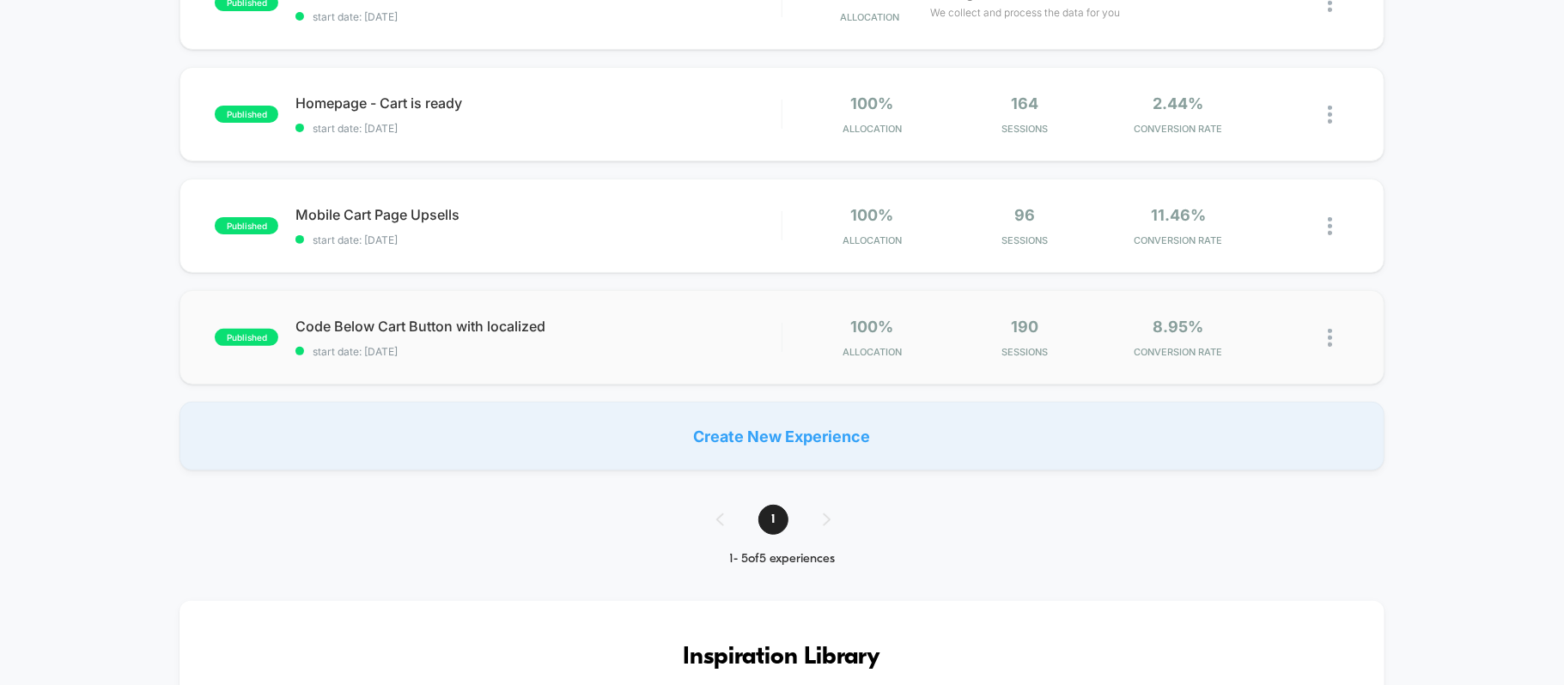
scroll to position [114, 0]
